Goal: Information Seeking & Learning: Learn about a topic

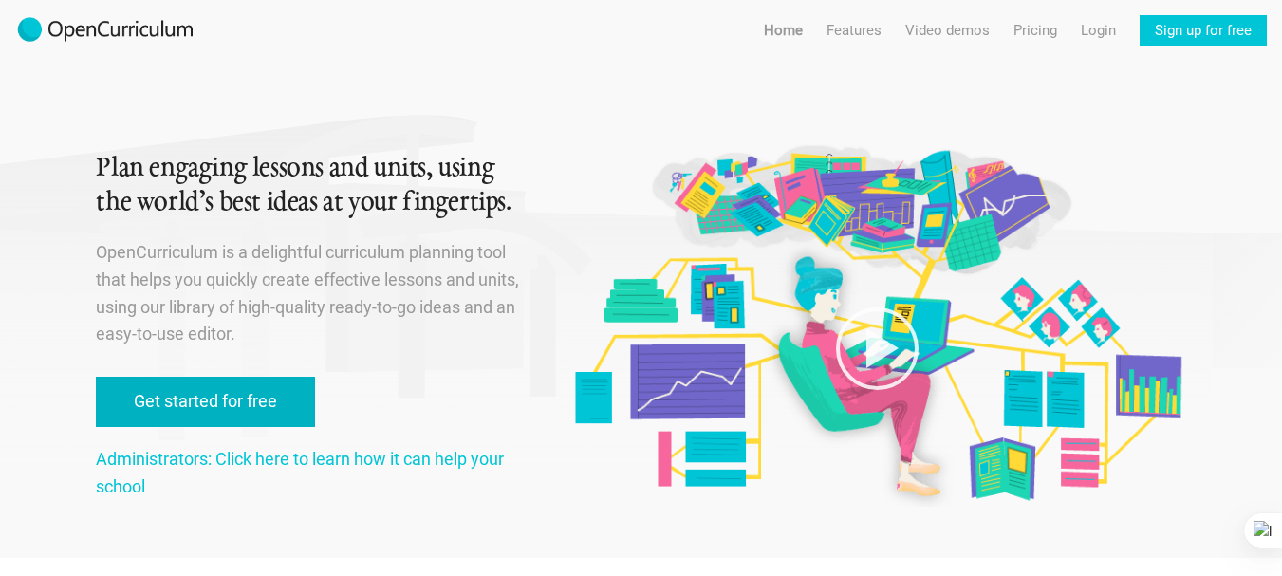
click at [206, 399] on link "Get started for free" at bounding box center [205, 402] width 219 height 50
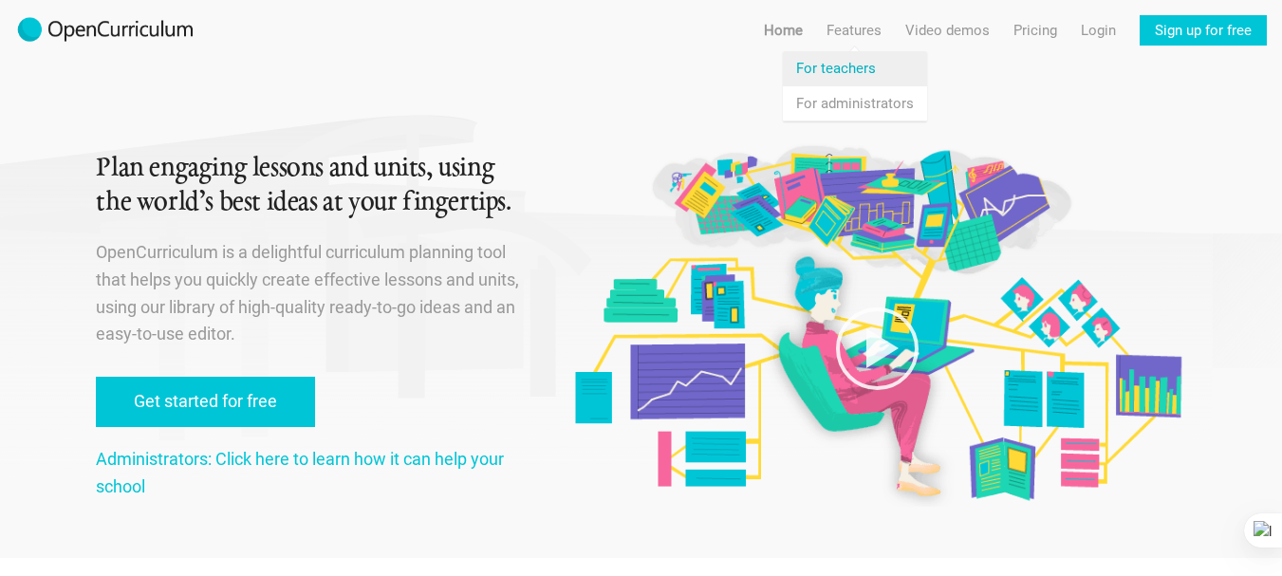
click at [851, 67] on link "Features For teachers" at bounding box center [855, 68] width 144 height 34
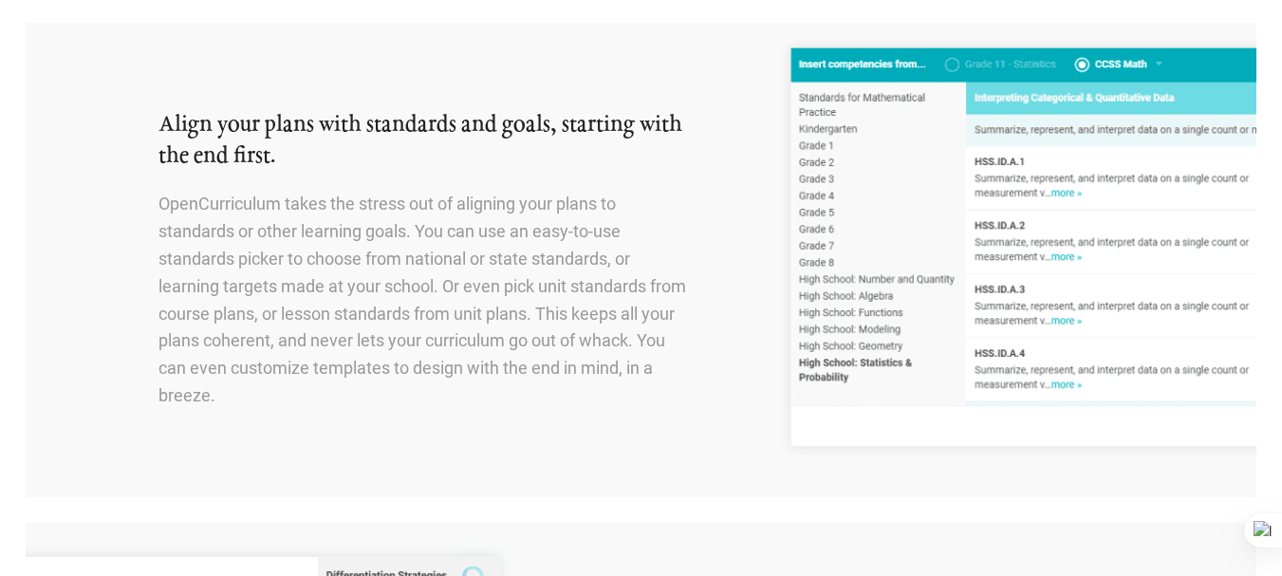
scroll to position [475, 0]
